Goal: Task Accomplishment & Management: Use online tool/utility

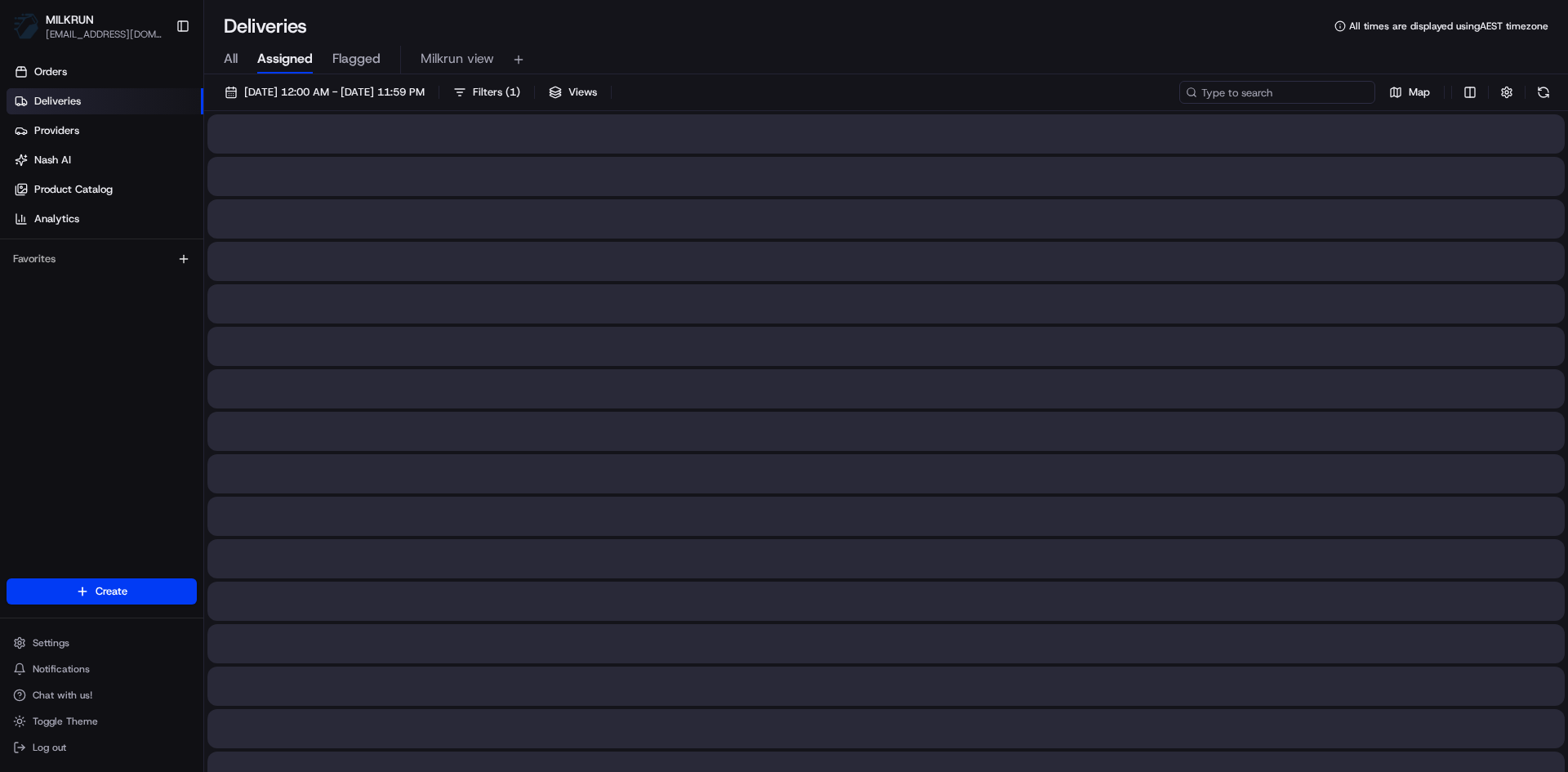
click at [1273, 92] on input at bounding box center [1277, 92] width 196 height 23
paste input "1c1b111a-8503-42aa-8f21-25fe08051a1d"
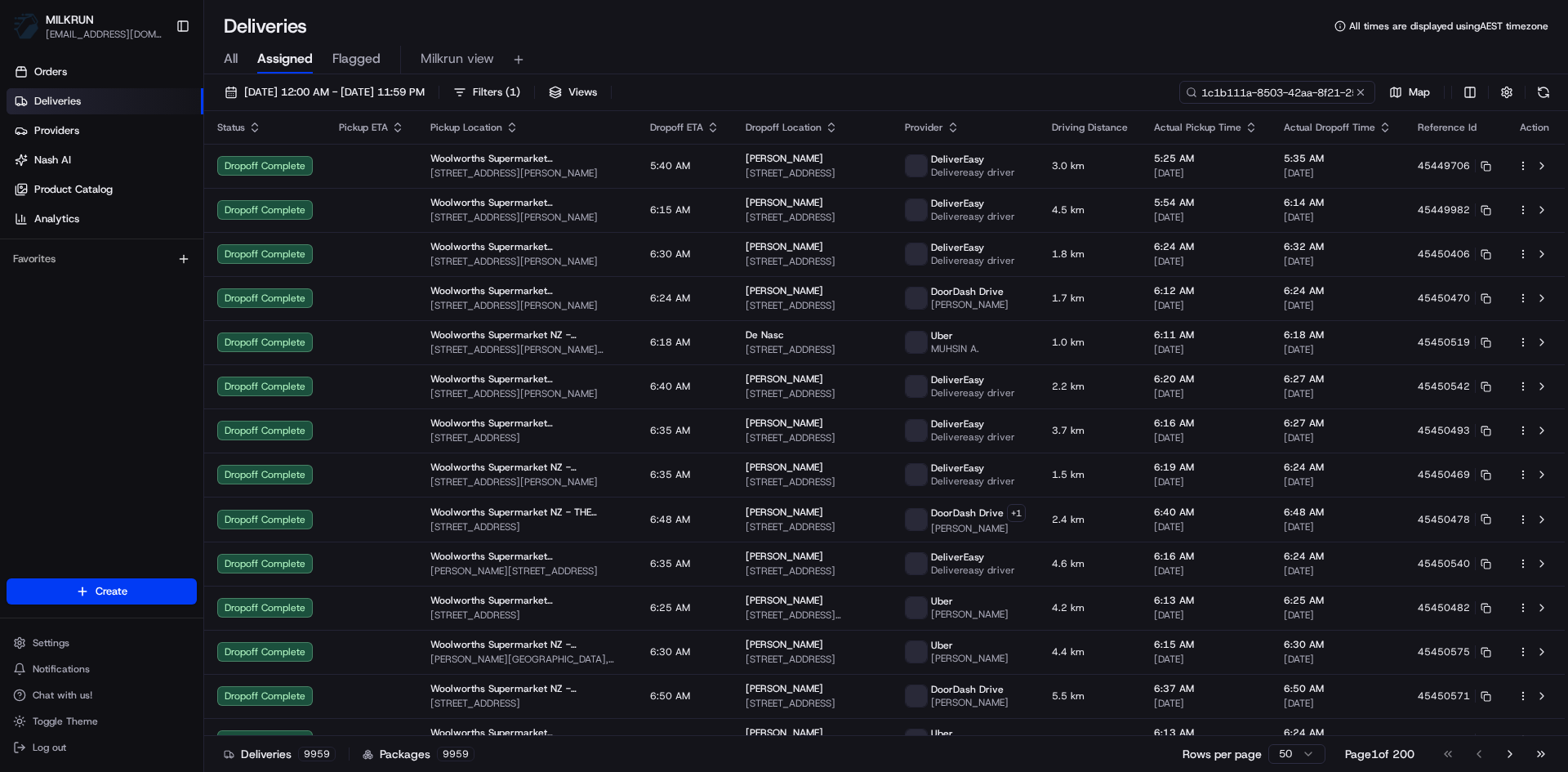
scroll to position [0, 75]
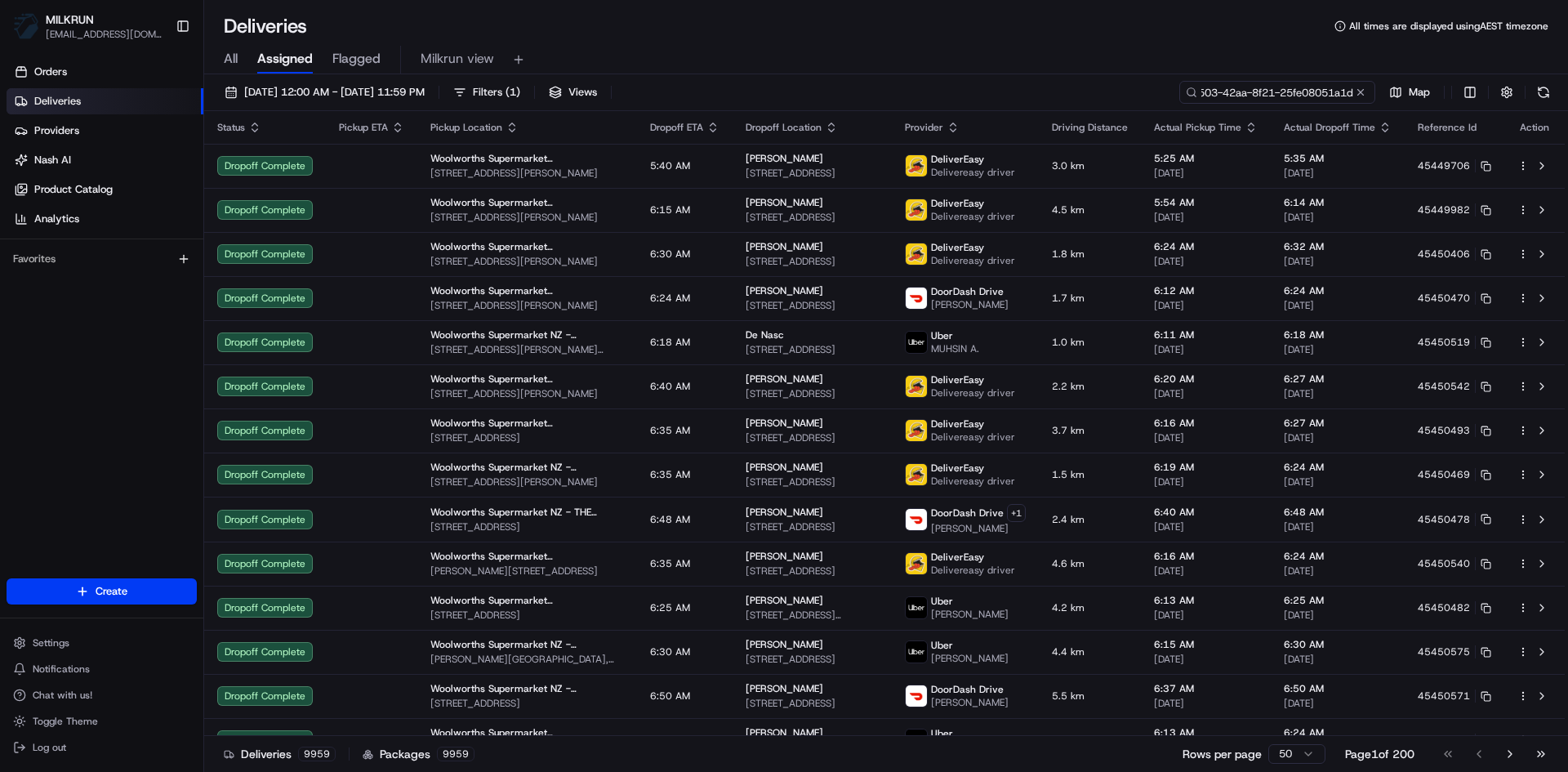
type input "1c1b111a-8503-42aa-8f21-25fe08051a1d"
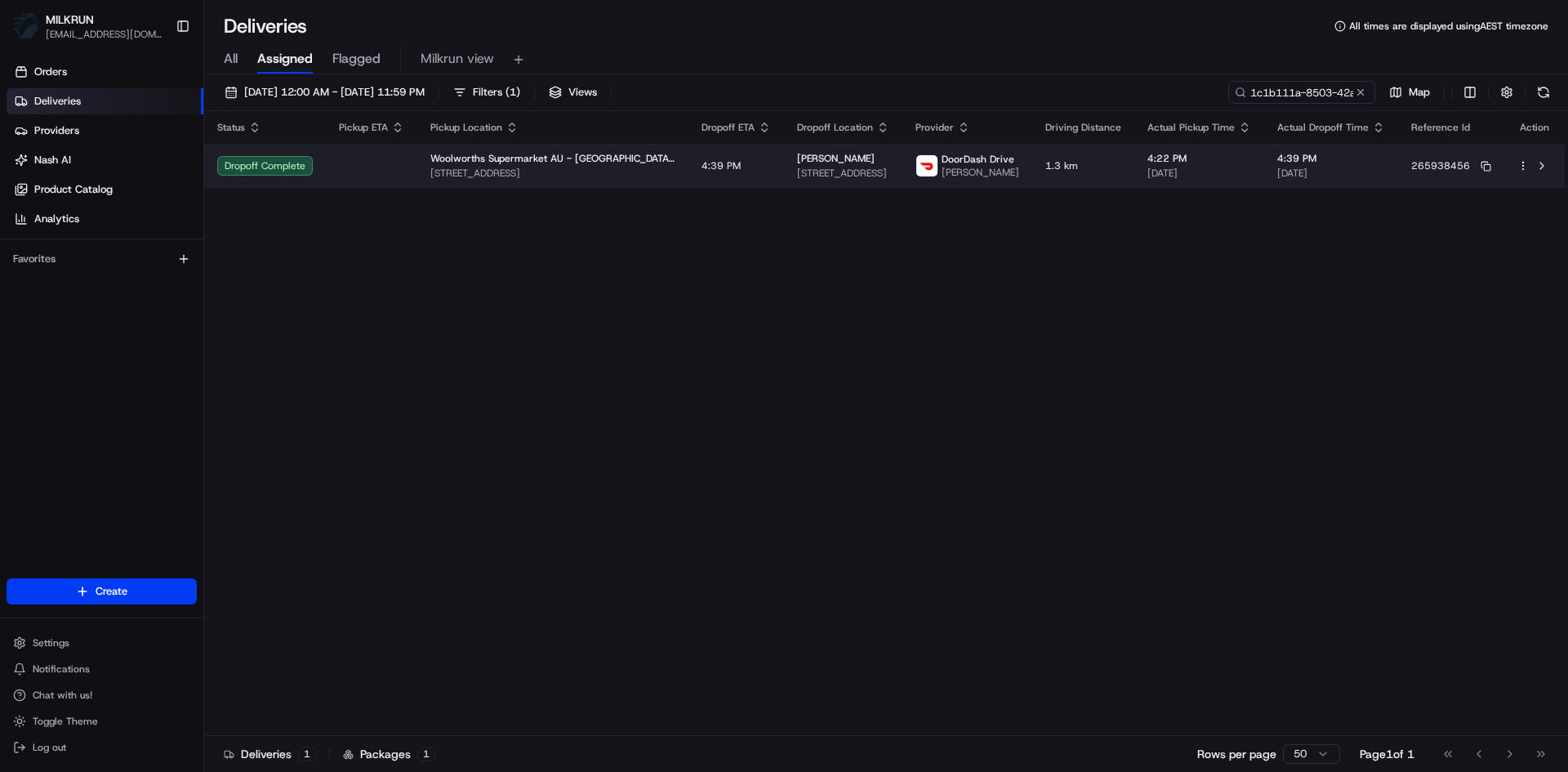
click at [624, 157] on td "Woolworths Supermarket AU - Redbank Plains Mountview 171-193 School Rd, Redbank…" at bounding box center [553, 166] width 272 height 44
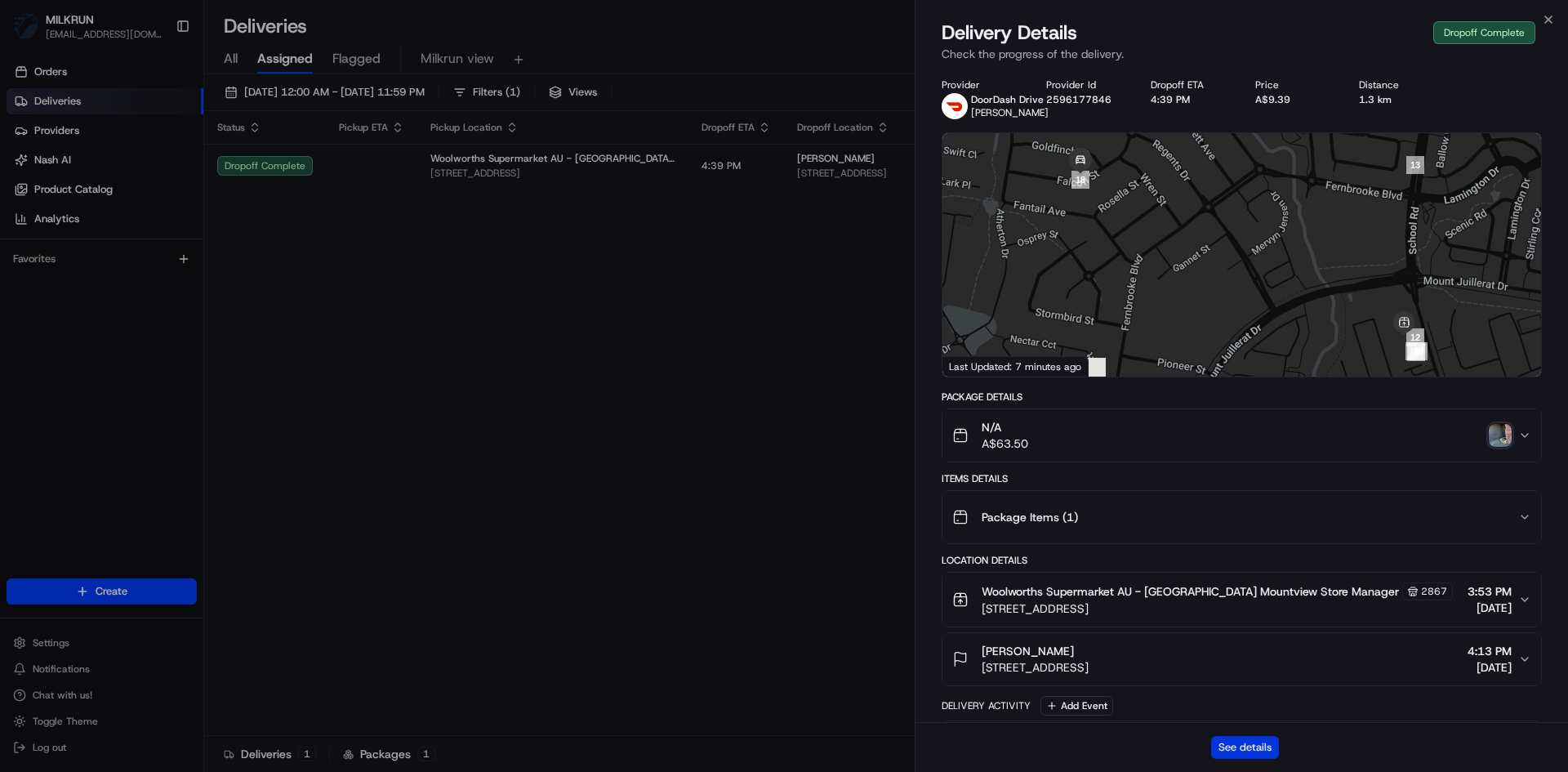
click at [1252, 747] on button "See details" at bounding box center [1245, 747] width 68 height 23
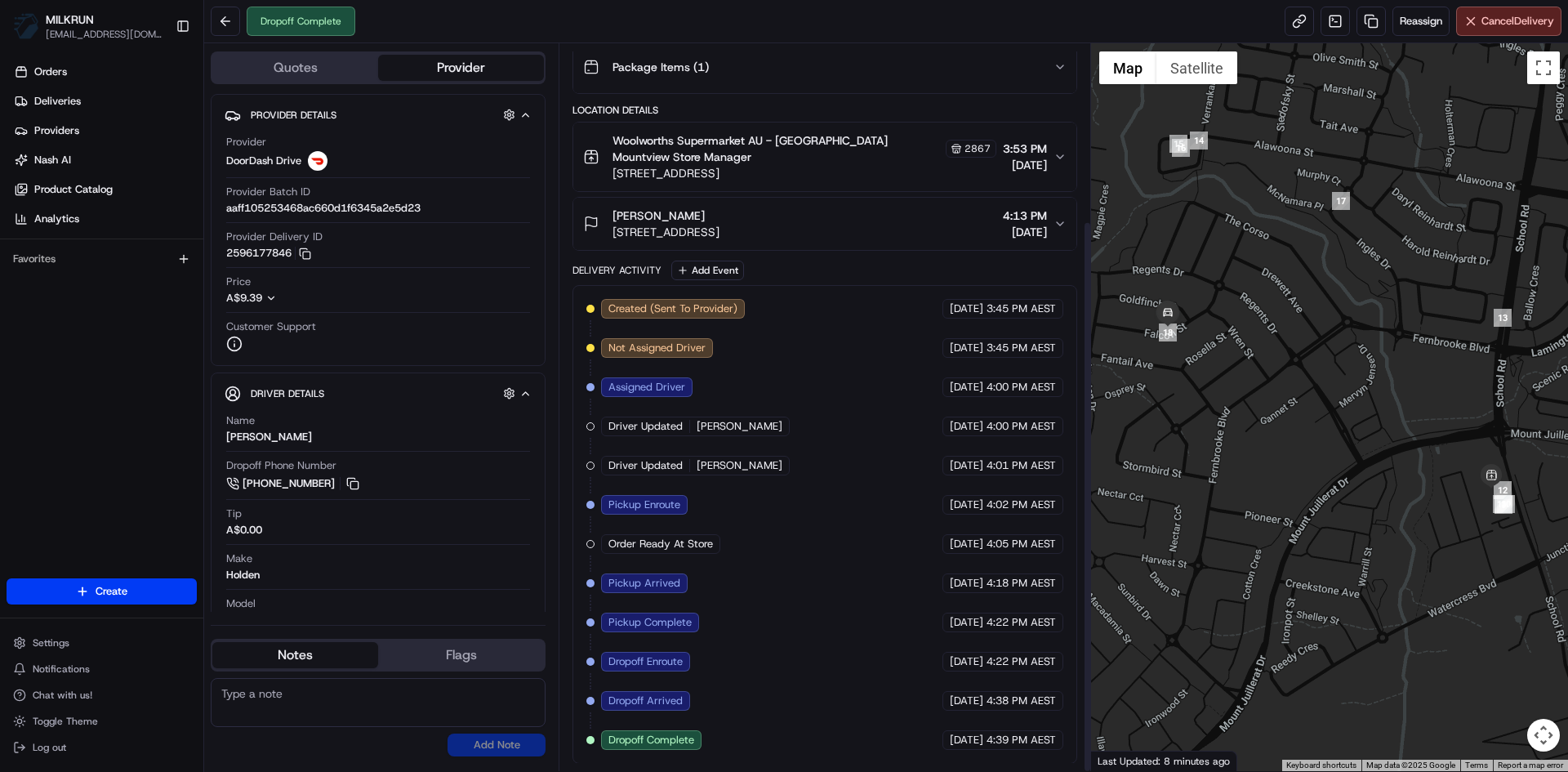
scroll to position [233, 0]
click at [1366, 25] on link at bounding box center [1371, 21] width 29 height 29
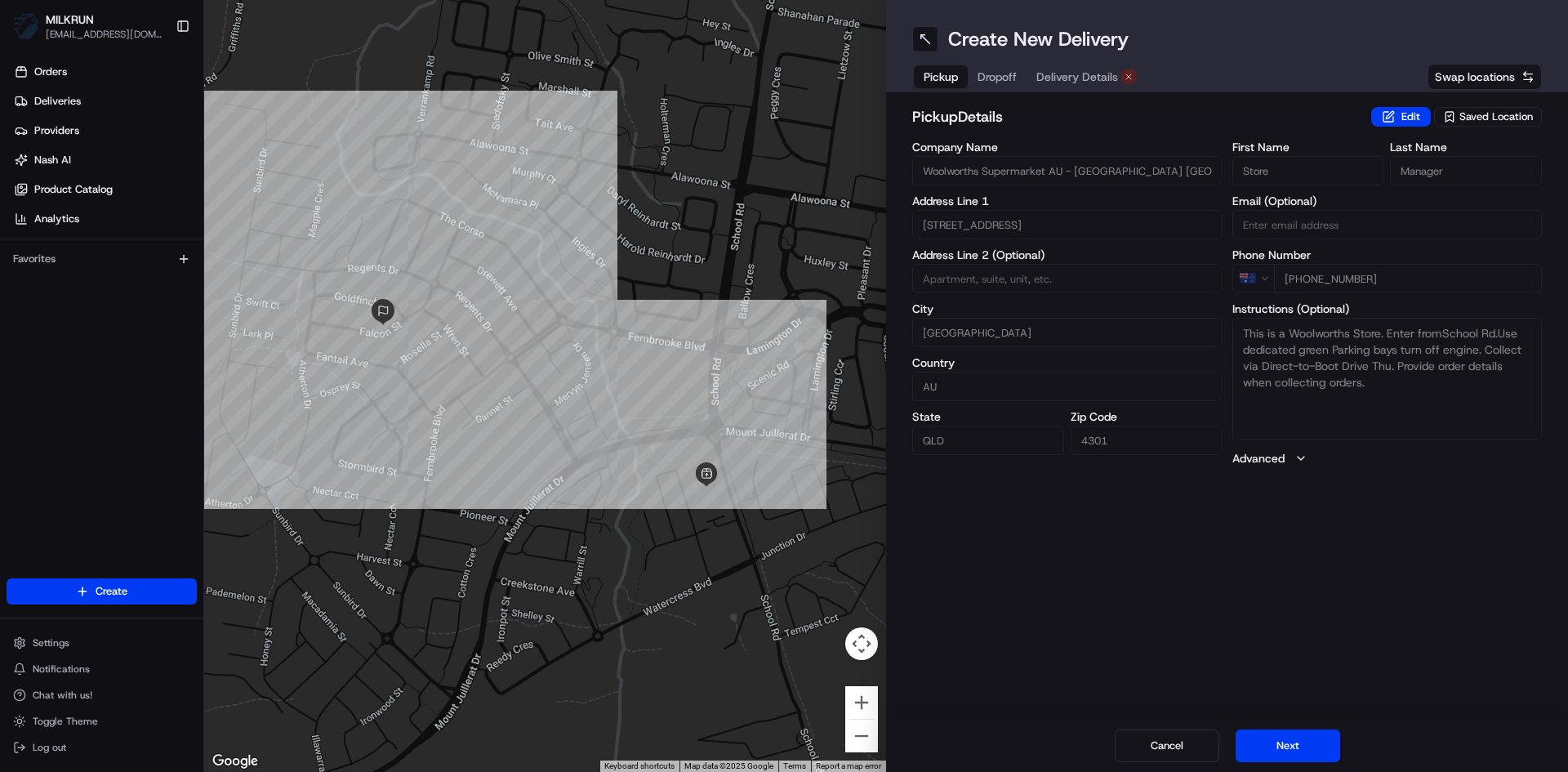
click at [1064, 61] on div "Create New Delivery Pickup Dropoff Delivery Details Swap locations" at bounding box center [1226, 46] width 682 height 92
click at [1071, 74] on span "Delivery Details" at bounding box center [1078, 77] width 82 height 16
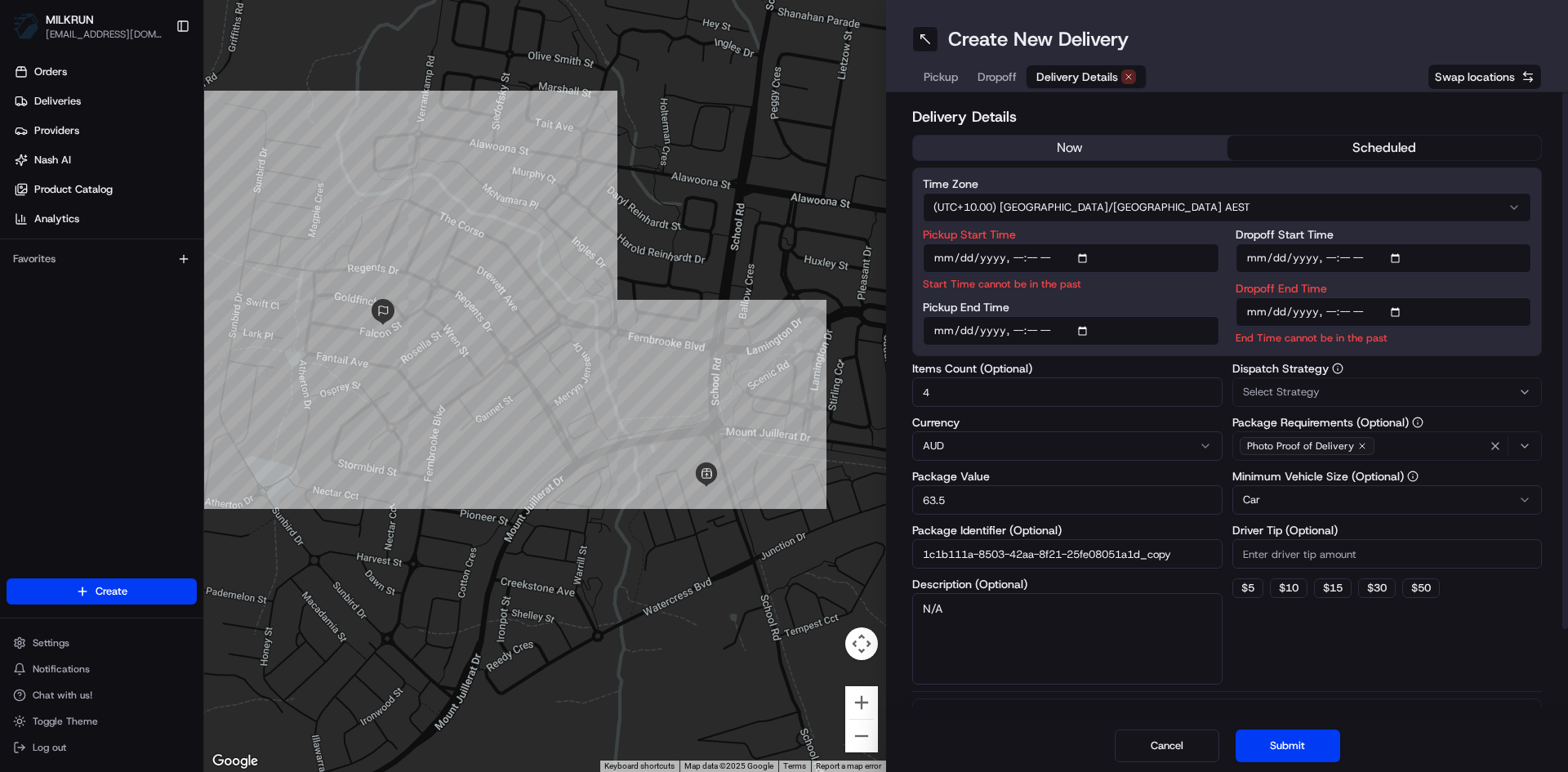
click at [1065, 145] on button "now" at bounding box center [1070, 148] width 315 height 25
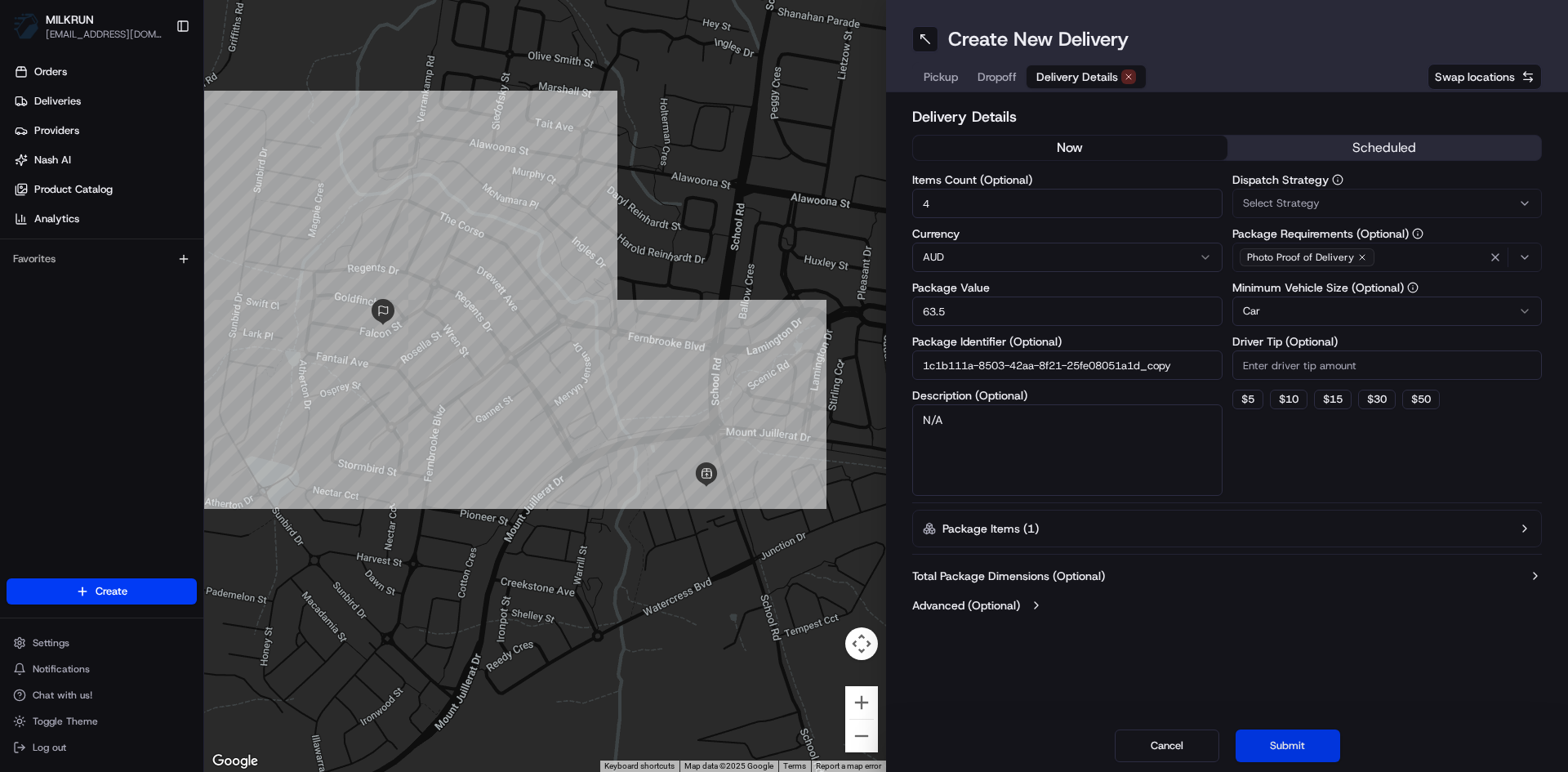
click at [1301, 748] on button "Submit" at bounding box center [1288, 745] width 105 height 33
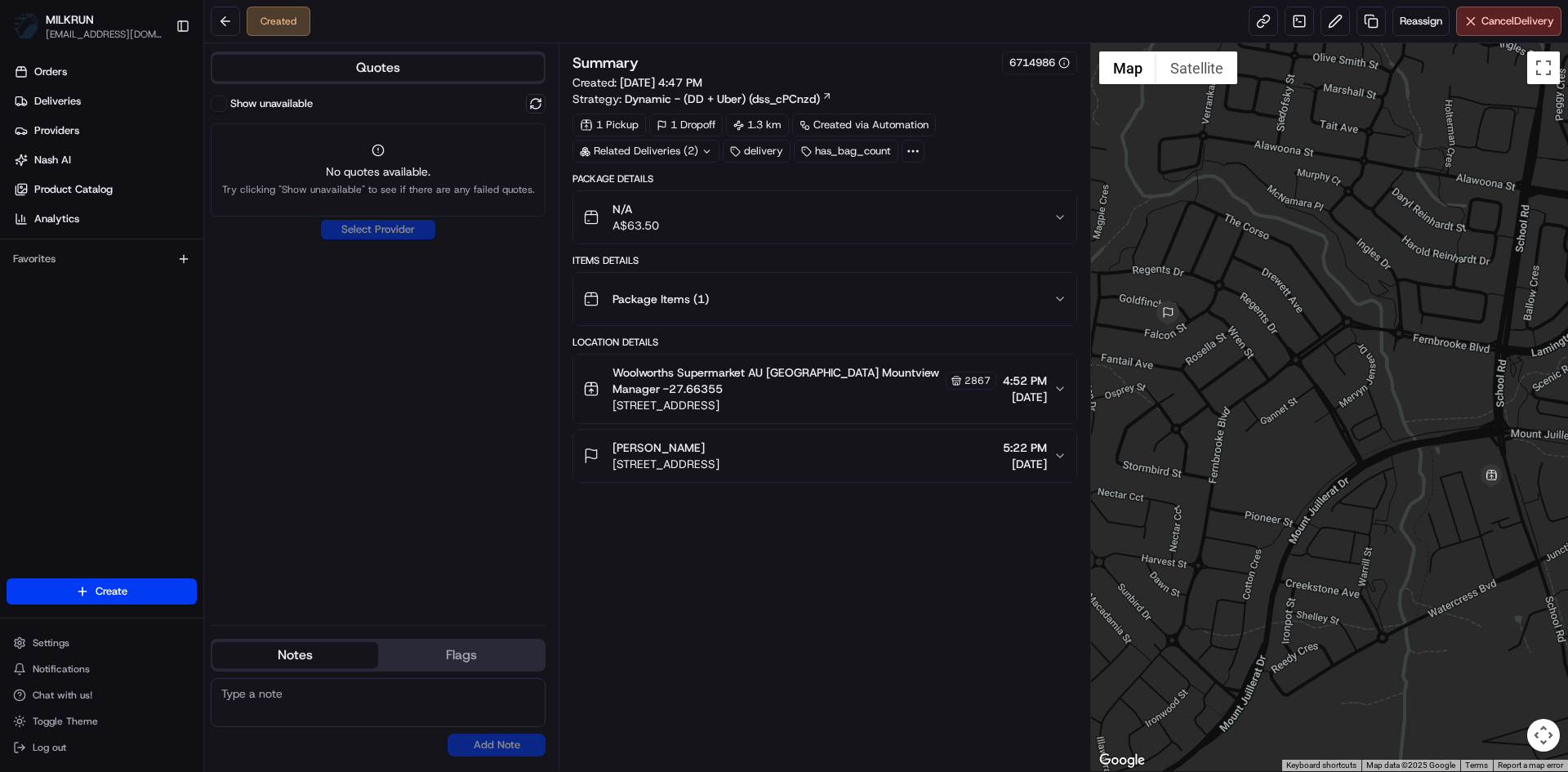
click at [702, 152] on icon at bounding box center [707, 151] width 11 height 11
click at [645, 218] on span "job_d6LN9LqsMeaEu3X2f5xAsc" at bounding box center [687, 216] width 157 height 15
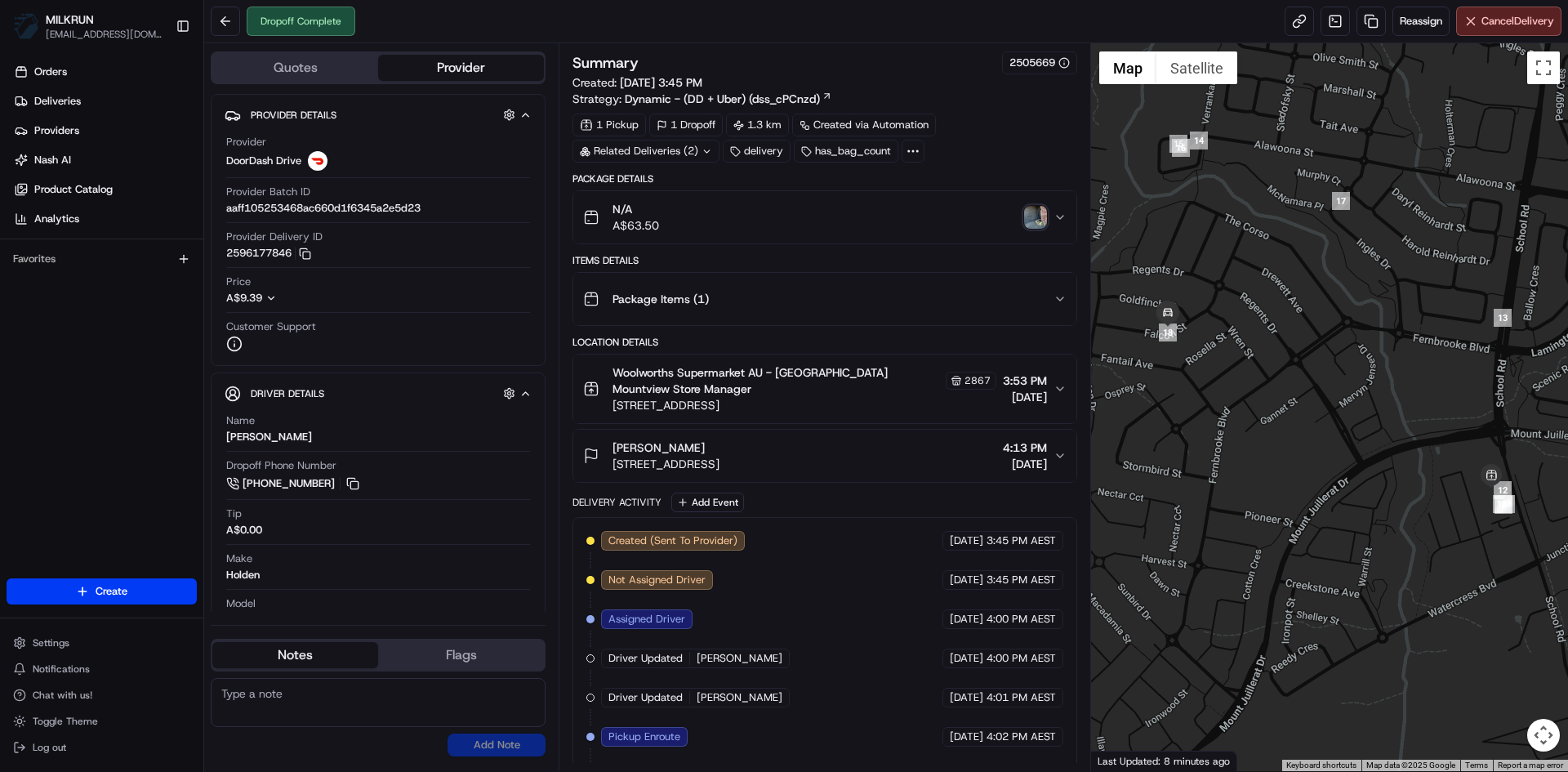
click at [707, 148] on icon at bounding box center [707, 151] width 11 height 11
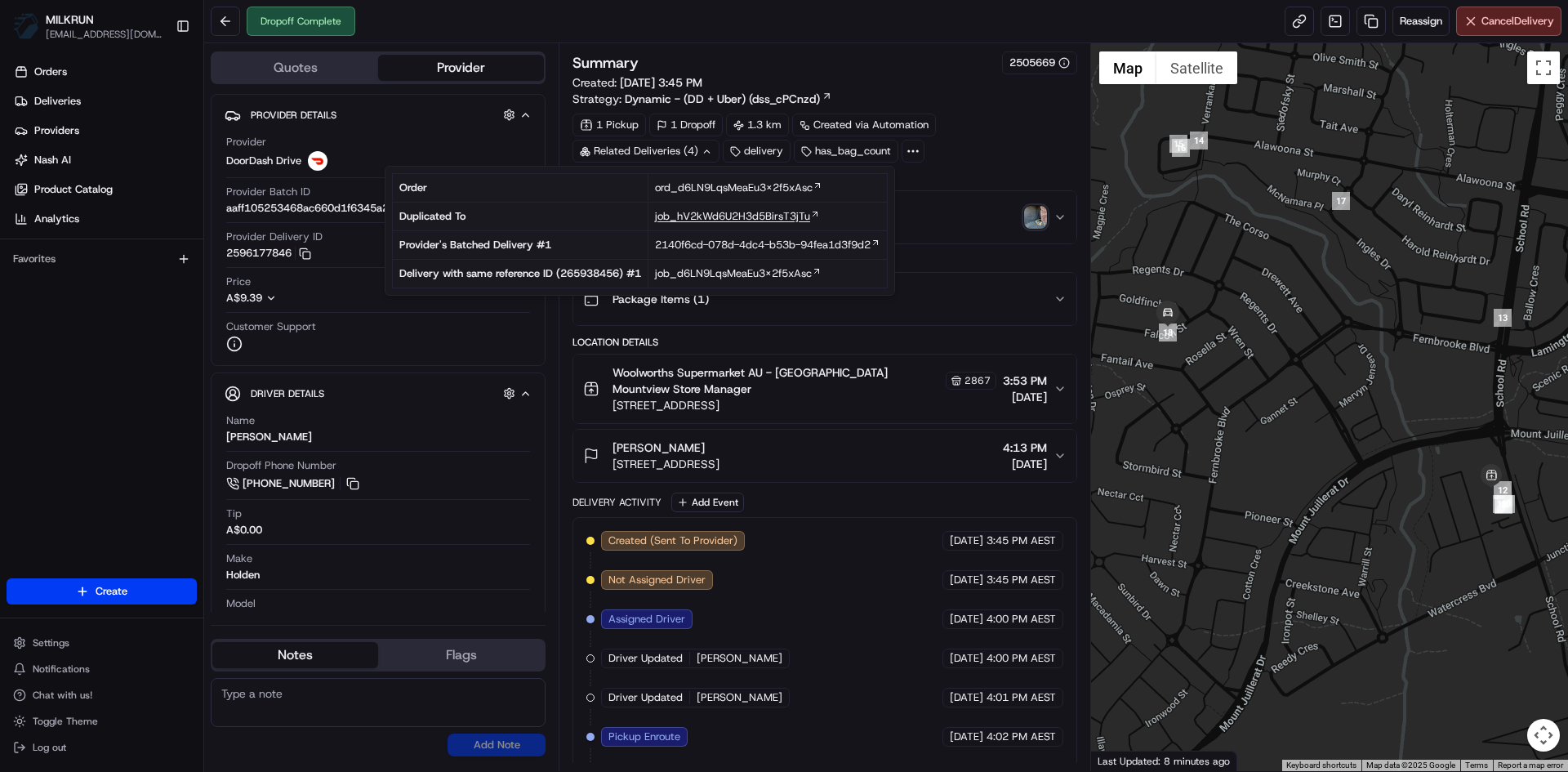
click at [711, 215] on span "job_hV2kWd6U2H3d5BirsT3jTu" at bounding box center [732, 216] width 155 height 15
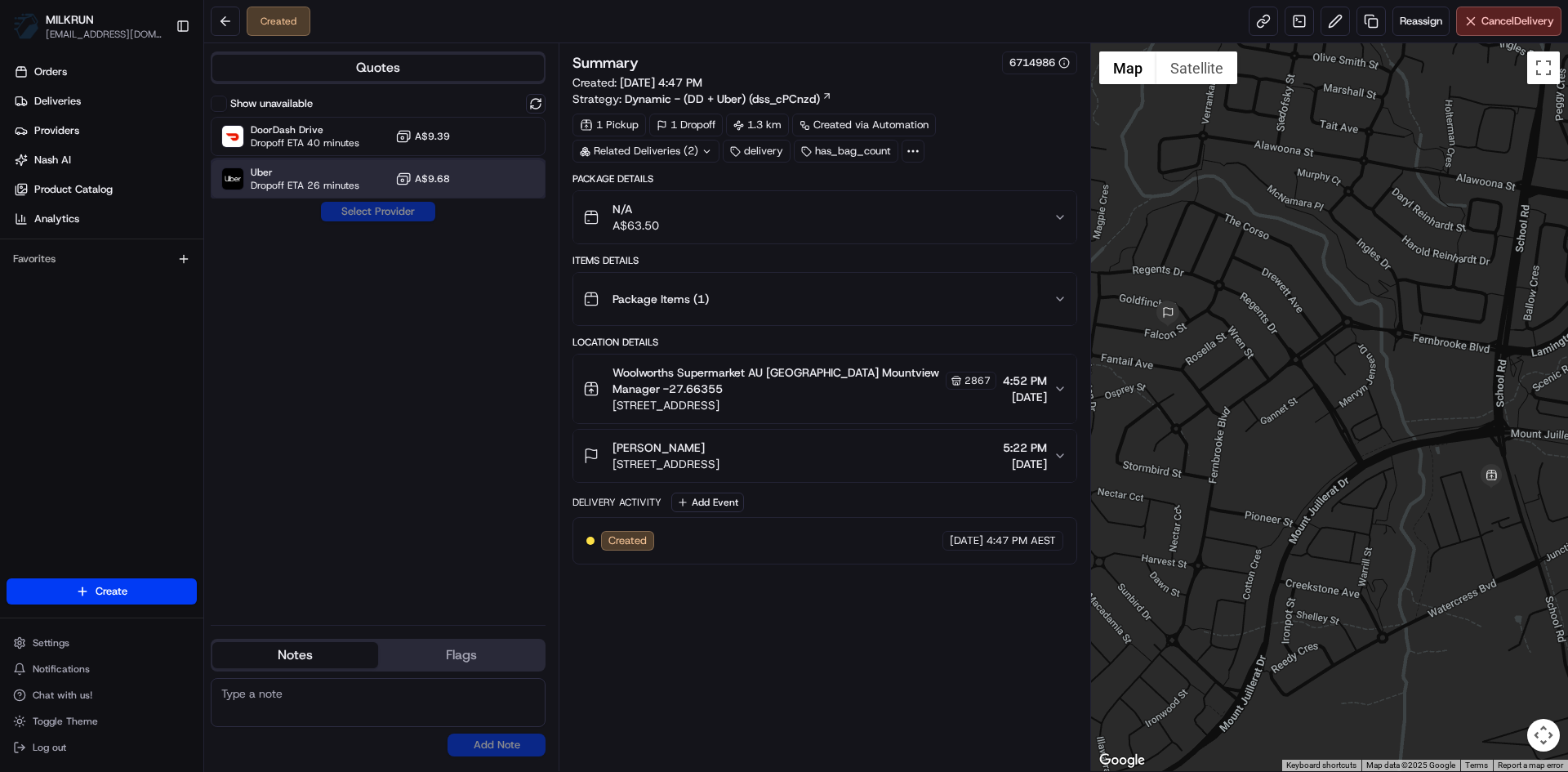
click at [354, 172] on span "Uber" at bounding box center [305, 172] width 109 height 13
click at [379, 211] on button "Assign Provider" at bounding box center [379, 212] width 116 height 20
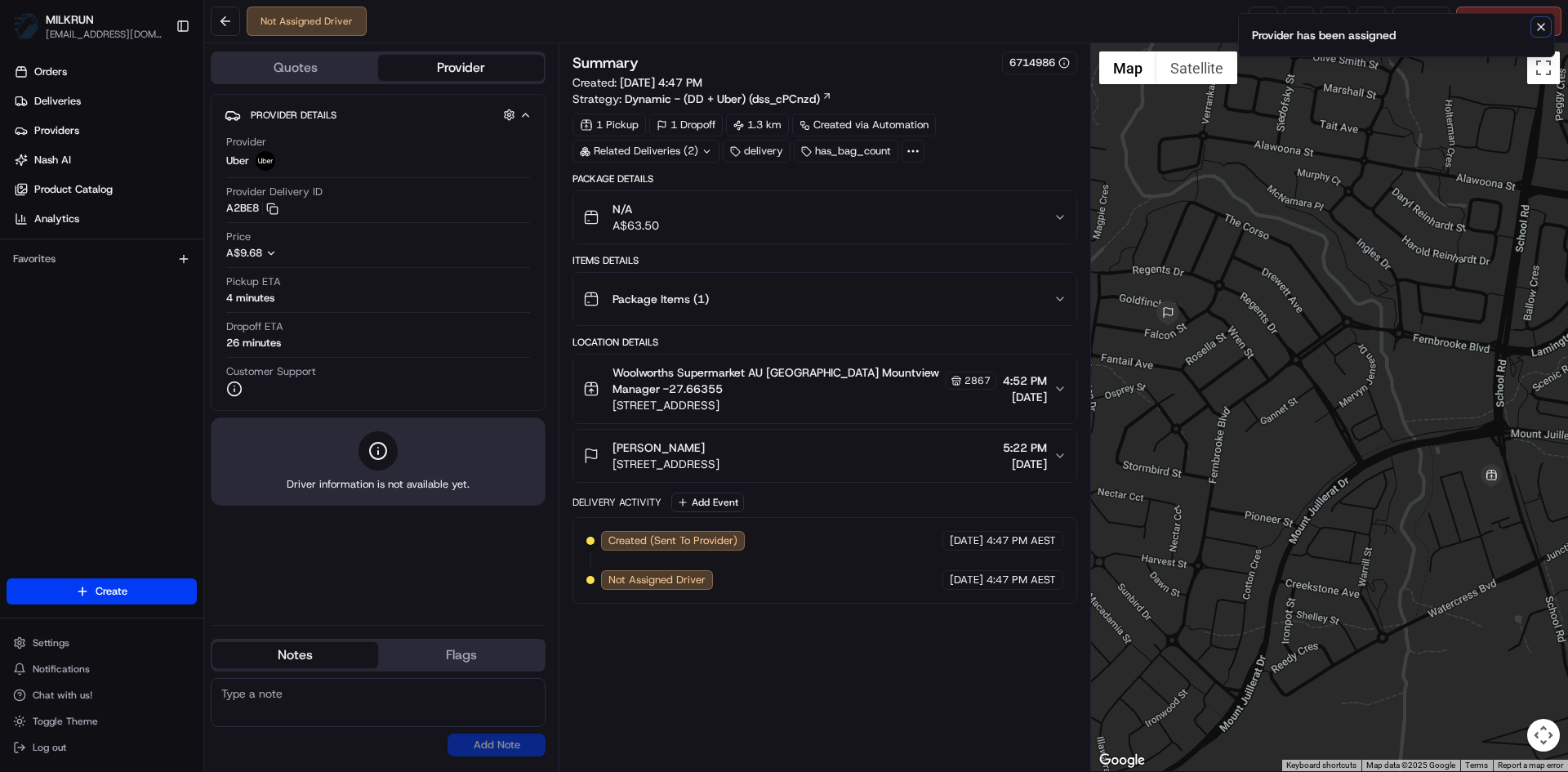
click at [1544, 28] on icon "Notifications (F8)" at bounding box center [1541, 26] width 13 height 13
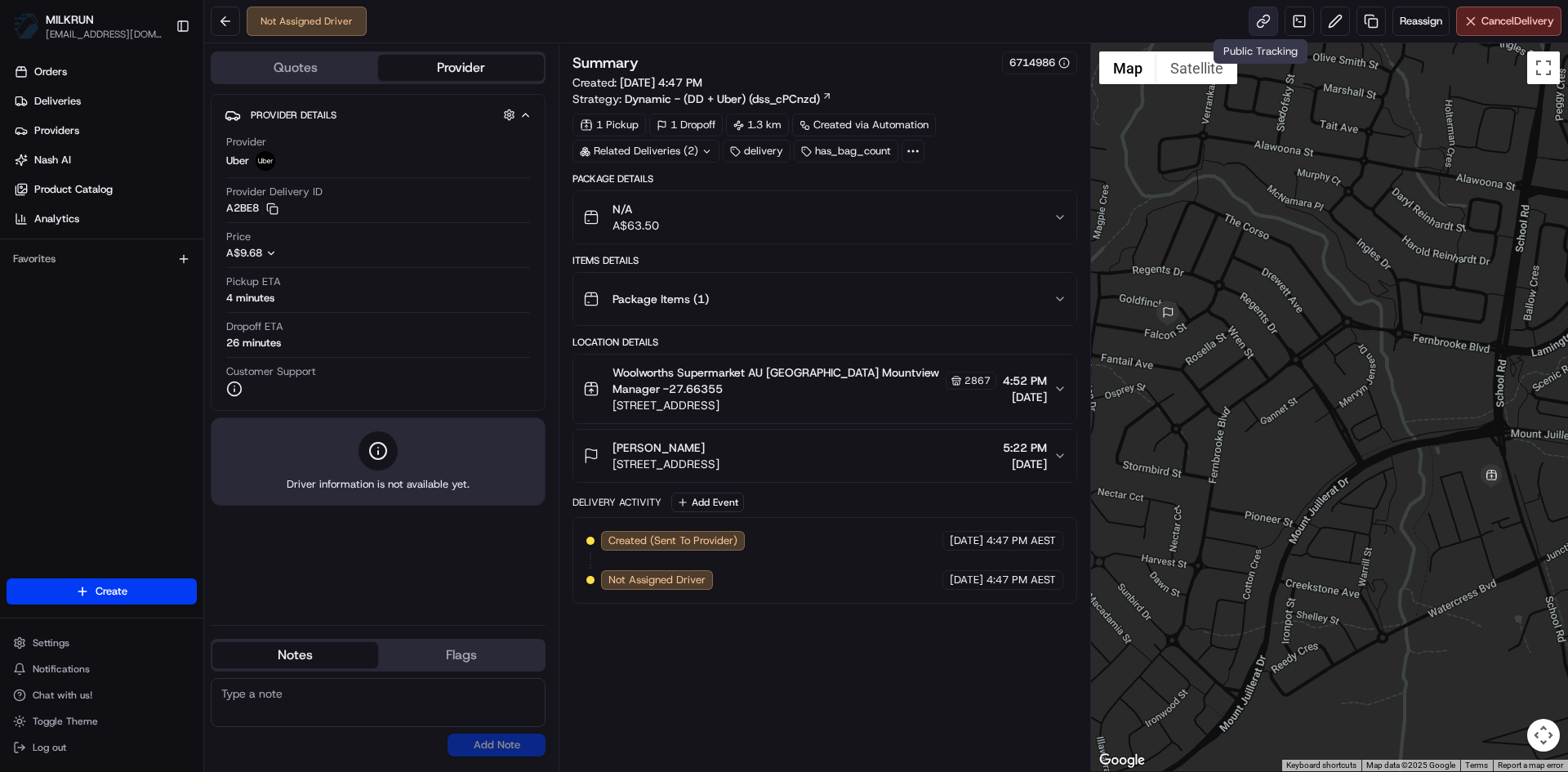
click at [1258, 25] on link at bounding box center [1263, 21] width 29 height 29
